Goal: Task Accomplishment & Management: Complete application form

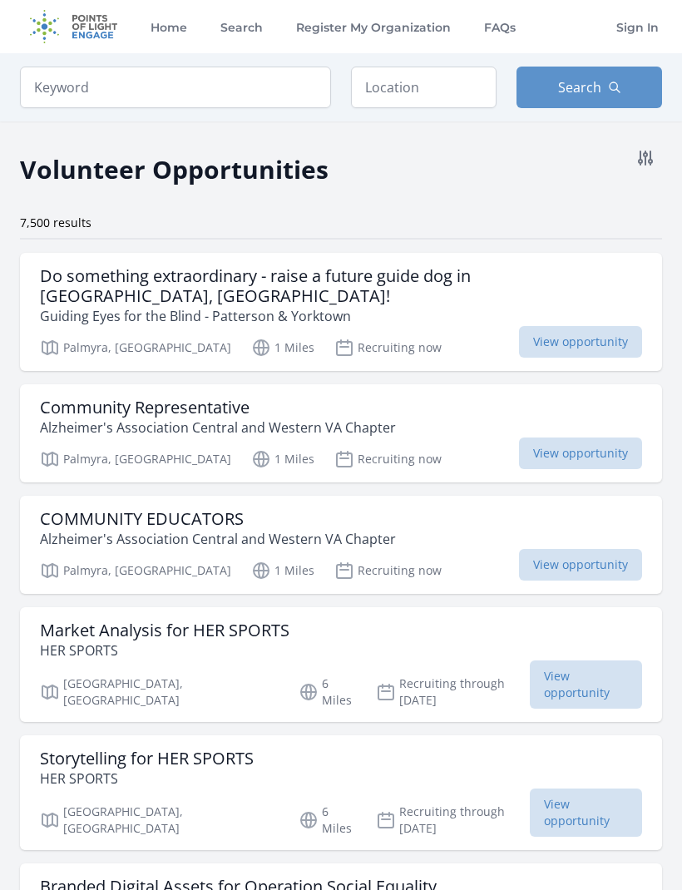
click at [662, 187] on div "Volunteer Opportunities" at bounding box center [341, 164] width 642 height 47
click at [651, 155] on icon at bounding box center [645, 157] width 13 height 13
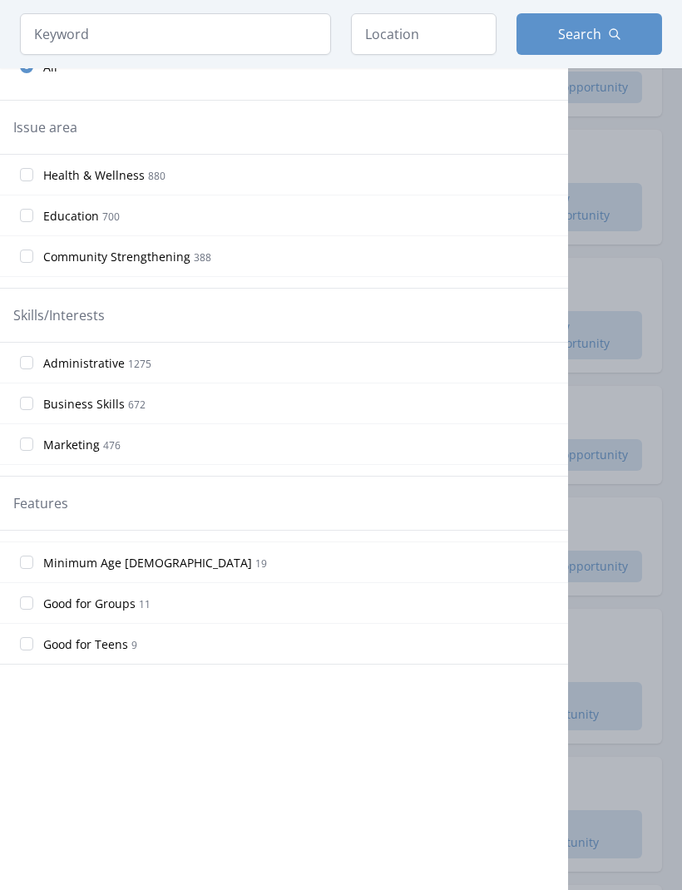
scroll to position [355, 0]
click at [119, 646] on span "Good for Teens" at bounding box center [85, 645] width 85 height 17
click at [33, 646] on input "Good for Teens 9" at bounding box center [26, 644] width 13 height 13
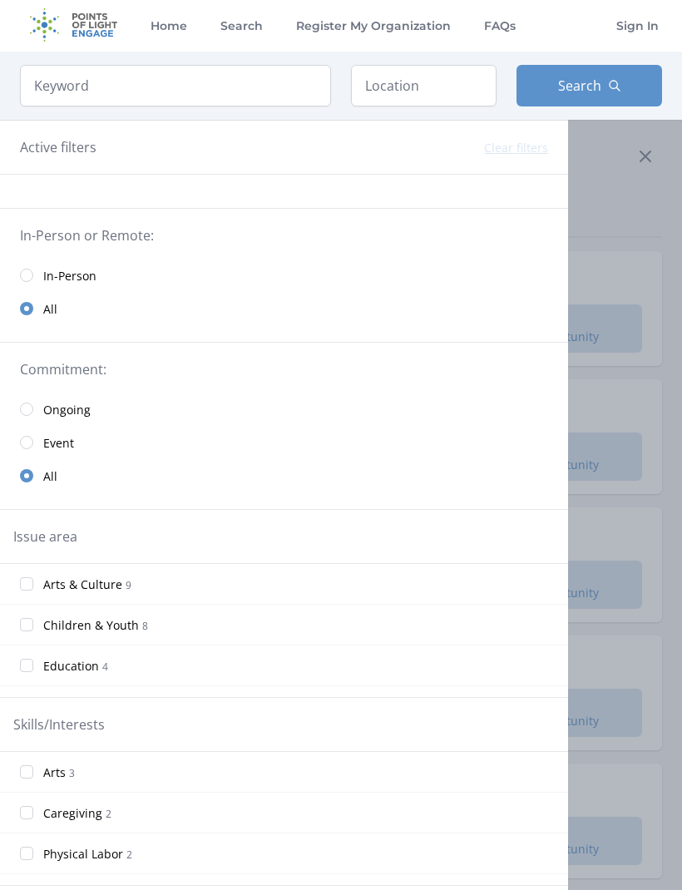
scroll to position [0, 0]
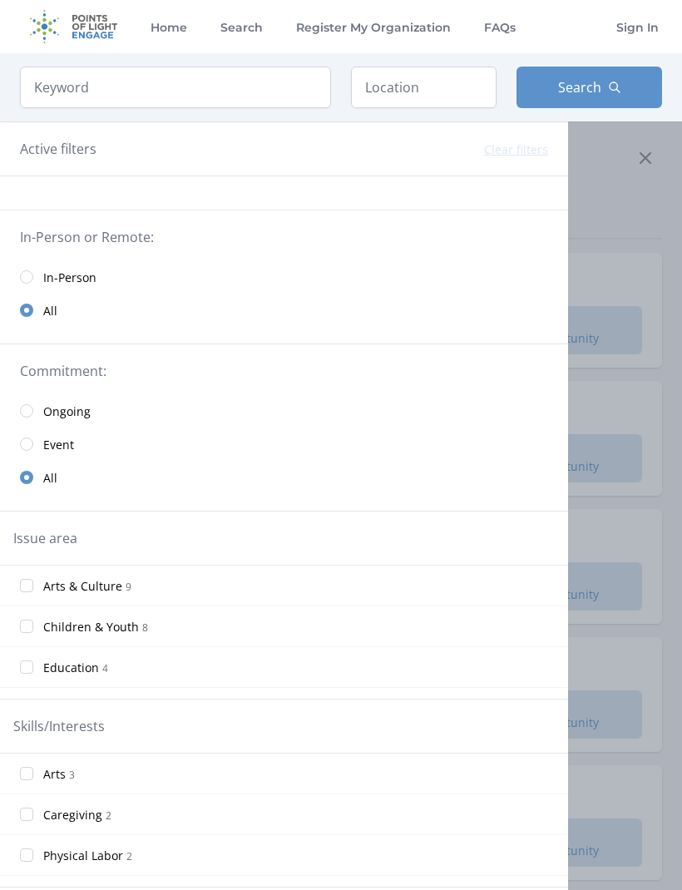
click at [649, 149] on icon at bounding box center [646, 158] width 20 height 20
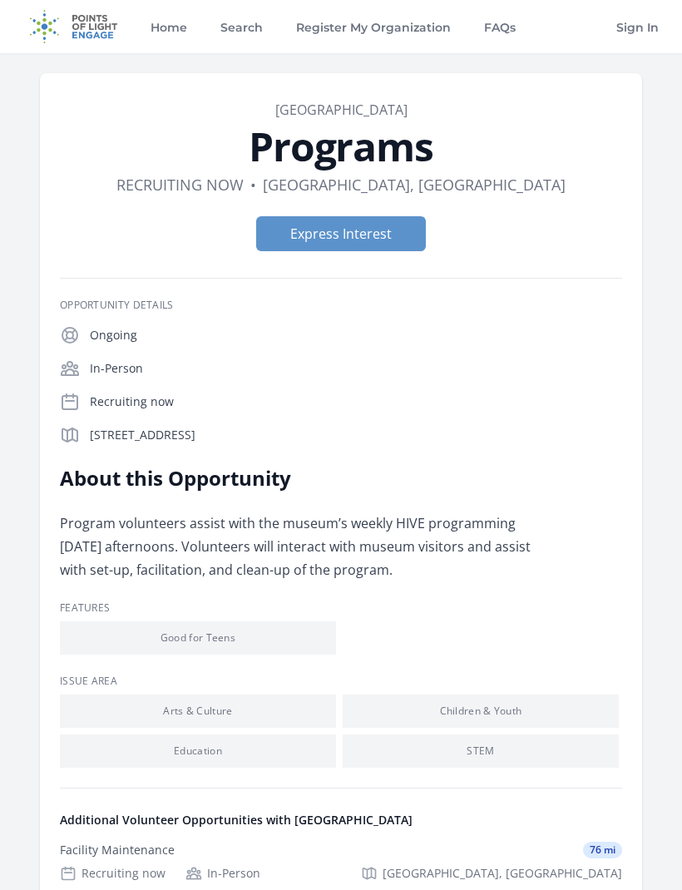
click at [105, 22] on img at bounding box center [73, 26] width 107 height 53
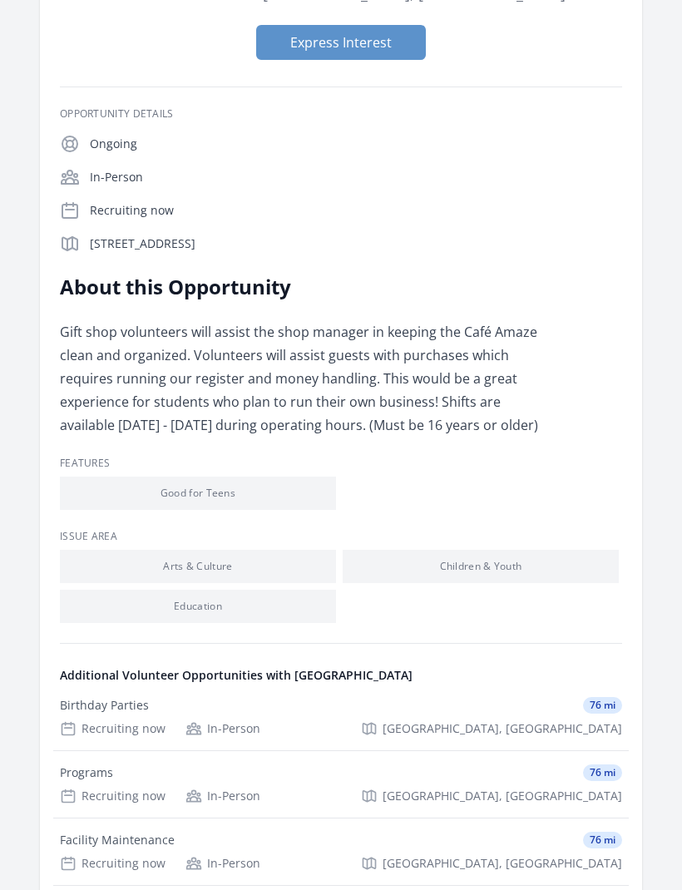
scroll to position [191, 0]
click at [524, 112] on h3 "Opportunity Details" at bounding box center [341, 113] width 563 height 13
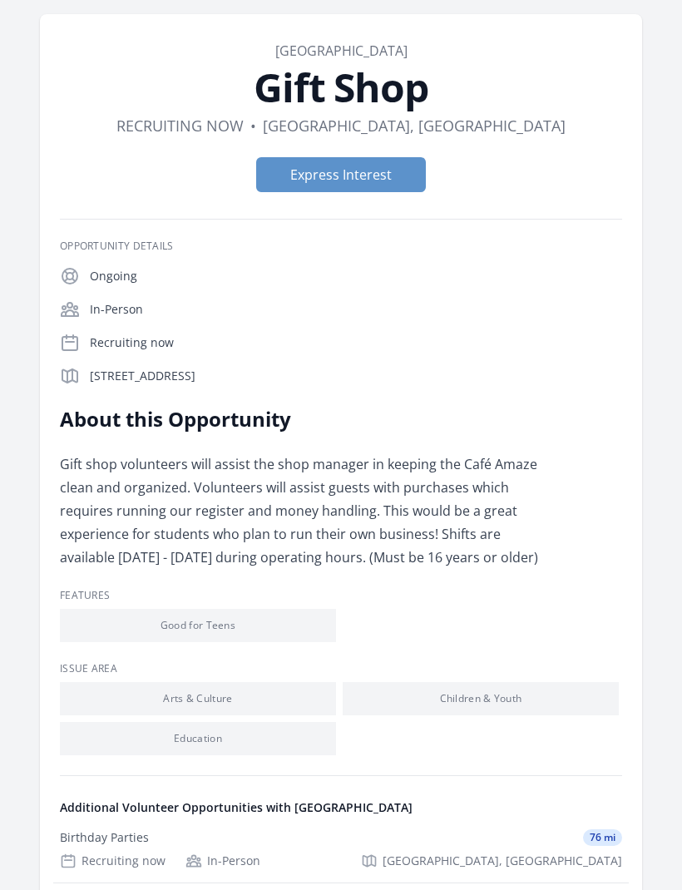
scroll to position [54, 0]
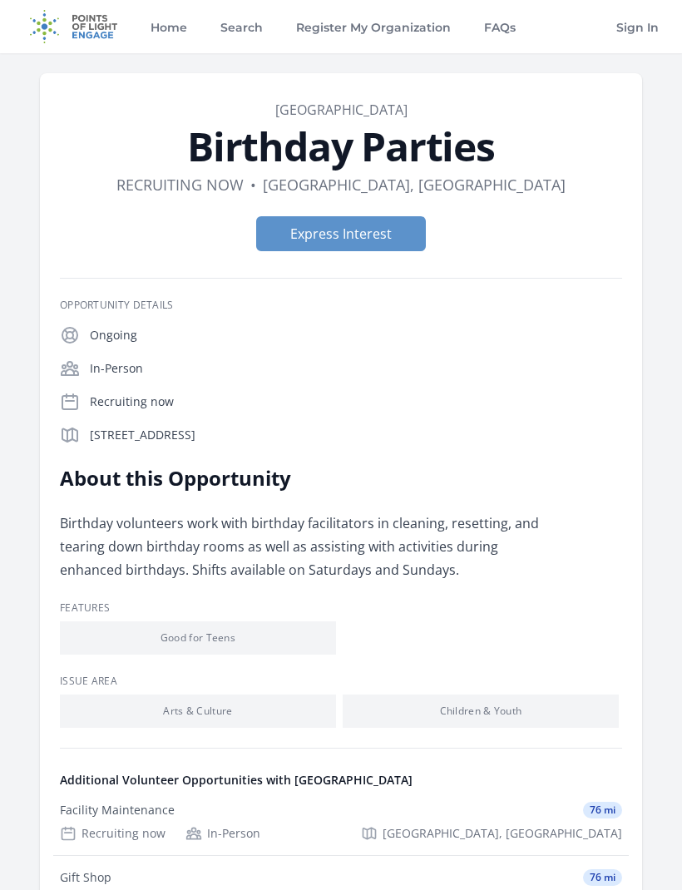
click at [459, 291] on div "Opportunity Details Ongoing In-Person Recruiting now 27 9th St, Lynchburg, VA 2…" at bounding box center [341, 742] width 563 height 928
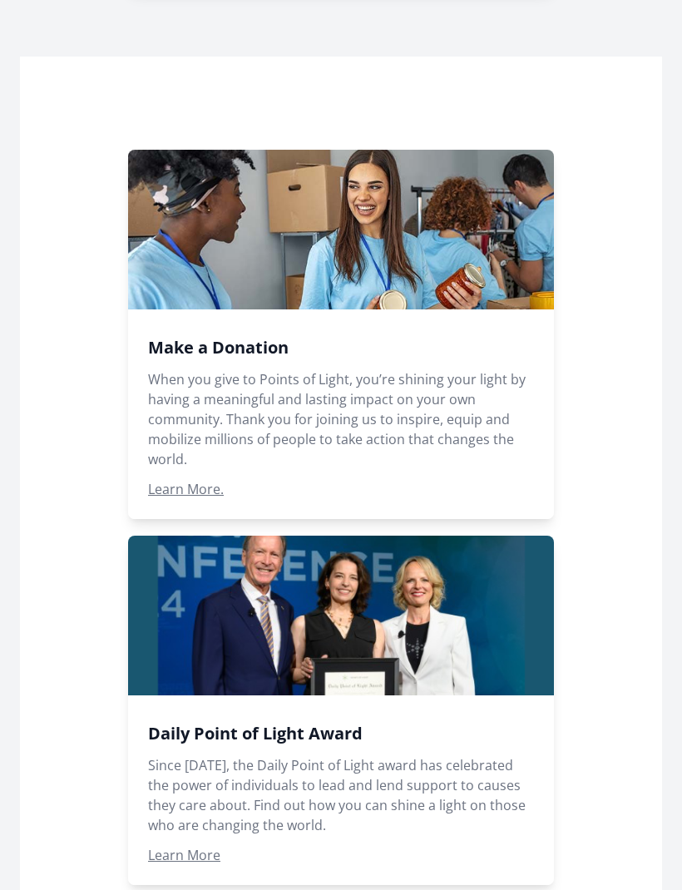
scroll to position [1293, 0]
